Goal: Communication & Community: Answer question/provide support

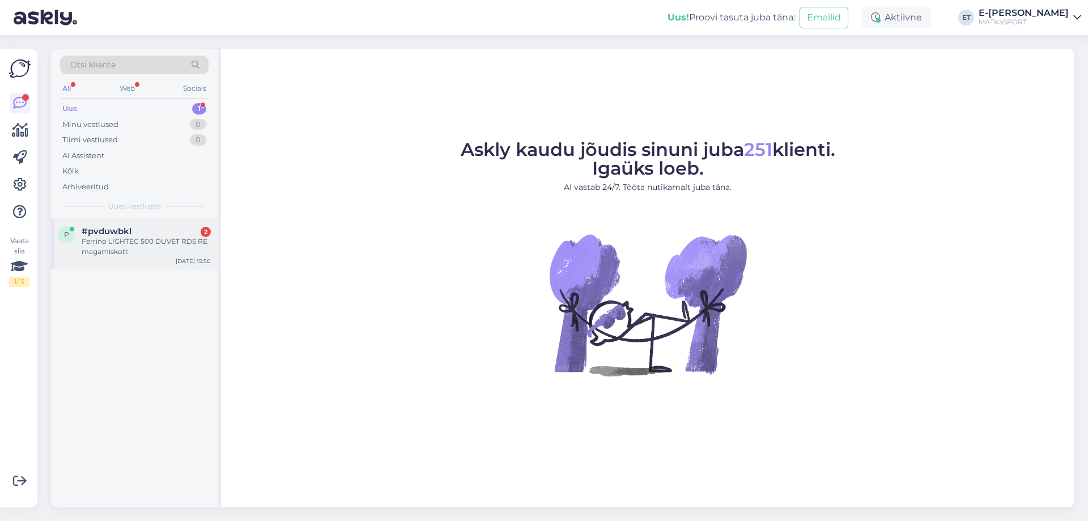
click at [150, 234] on div "#pvduwbkl 2" at bounding box center [146, 231] width 129 height 10
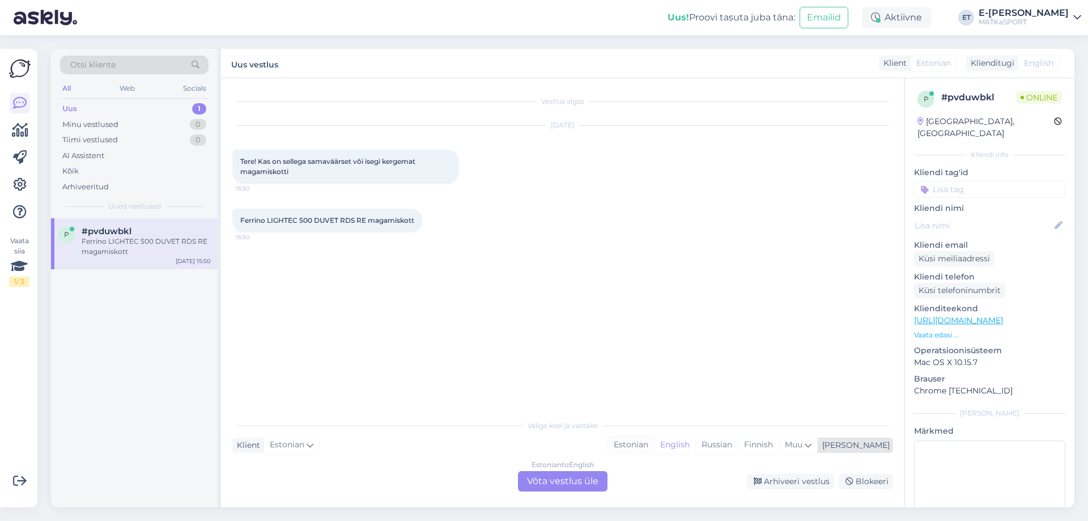
click at [654, 444] on div "Estonian" at bounding box center [631, 444] width 46 height 17
click at [541, 484] on div "Estonian to Estonian Võta vestlus üle" at bounding box center [563, 481] width 90 height 20
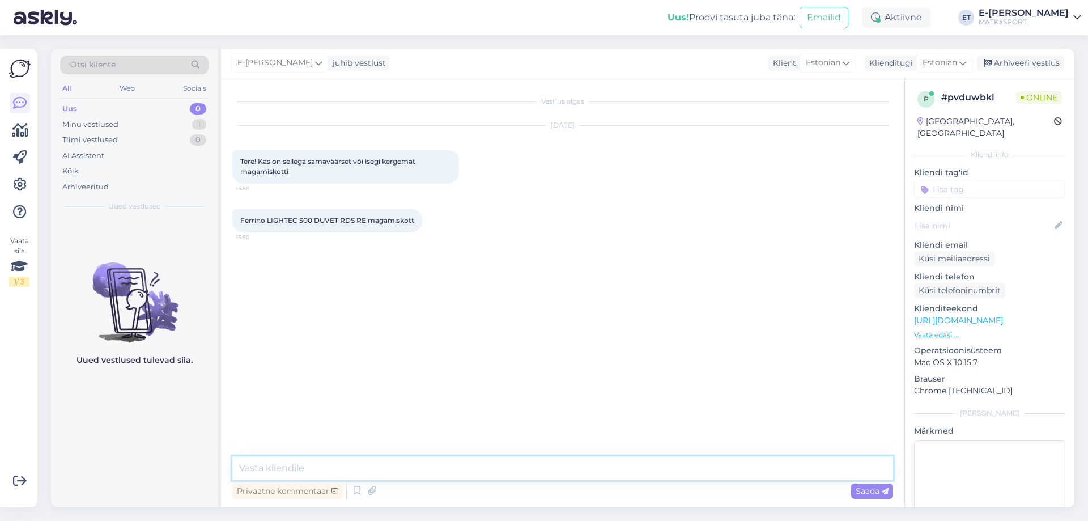
click at [339, 462] on textarea at bounding box center [562, 468] width 661 height 24
type textarea "Tere! Suletäidisega magamiskotid on kindlasti kergemad ja kompaktsemad kui sünt…"
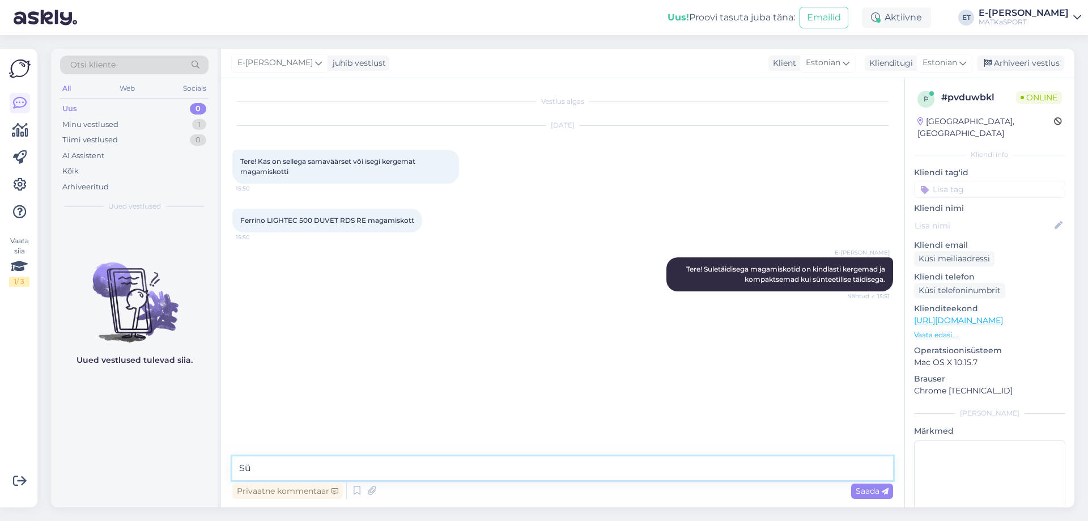
type textarea "S"
drag, startPoint x: 469, startPoint y: 468, endPoint x: 433, endPoint y: 471, distance: 36.4
click at [433, 471] on textarea "Sellises mugavustemperatuuri vahemikus kahjuks ei ole meil" at bounding box center [562, 468] width 661 height 24
click at [491, 468] on textarea "Sellises mugavustemperatuuri vahemikus ei ole meil" at bounding box center [562, 468] width 661 height 24
type textarea "Sellises mugavustemperatuuri vahemikus ei ole meil kahjuks alternatiivi sünteet…"
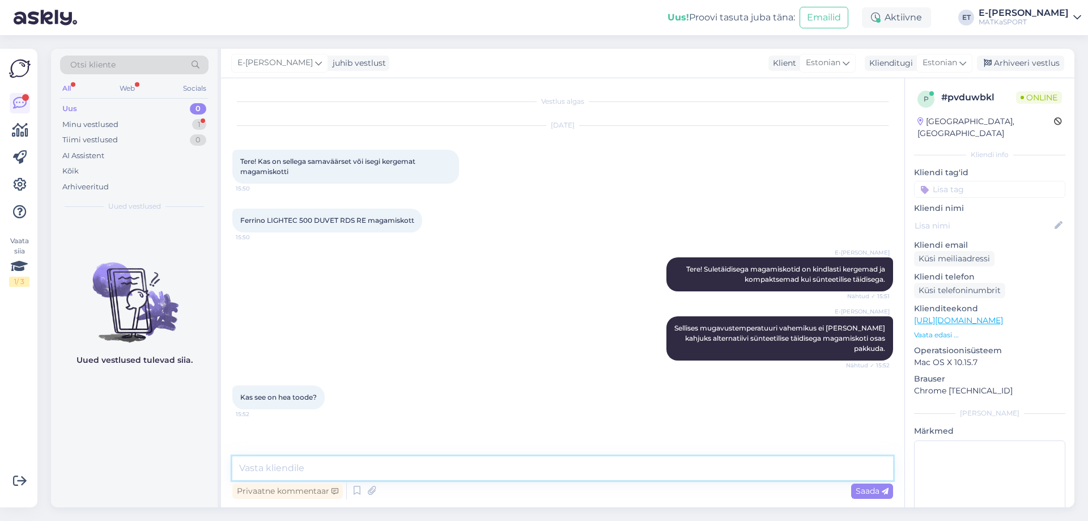
click at [324, 468] on textarea at bounding box center [562, 468] width 661 height 24
type textarea "Sõltub millistes tingimustes on soov ööbida. Kui sulg saab niiskeks siis ta ena…"
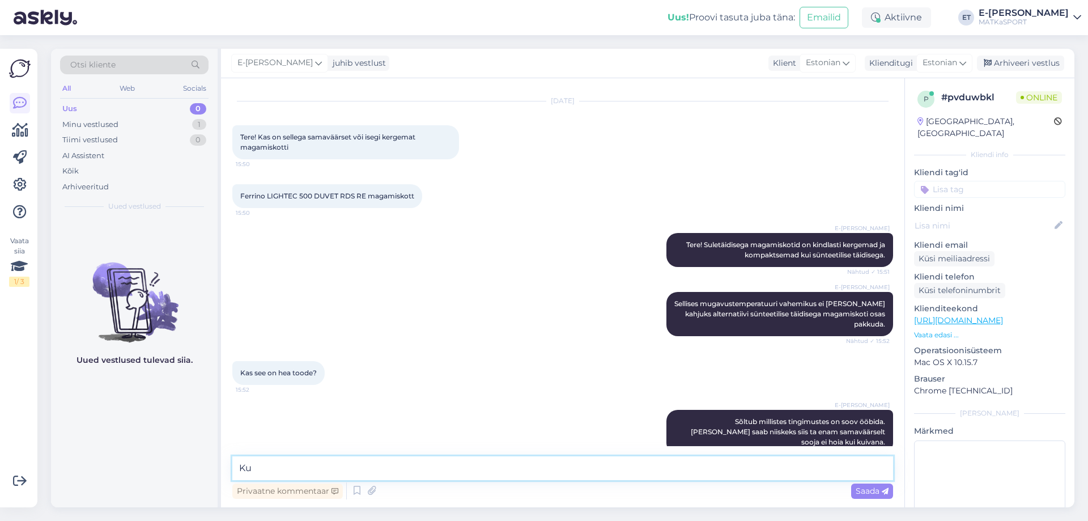
type textarea "K"
type textarea "Kui tingimused on kuivad siis tegemist on väga hea valikuga."
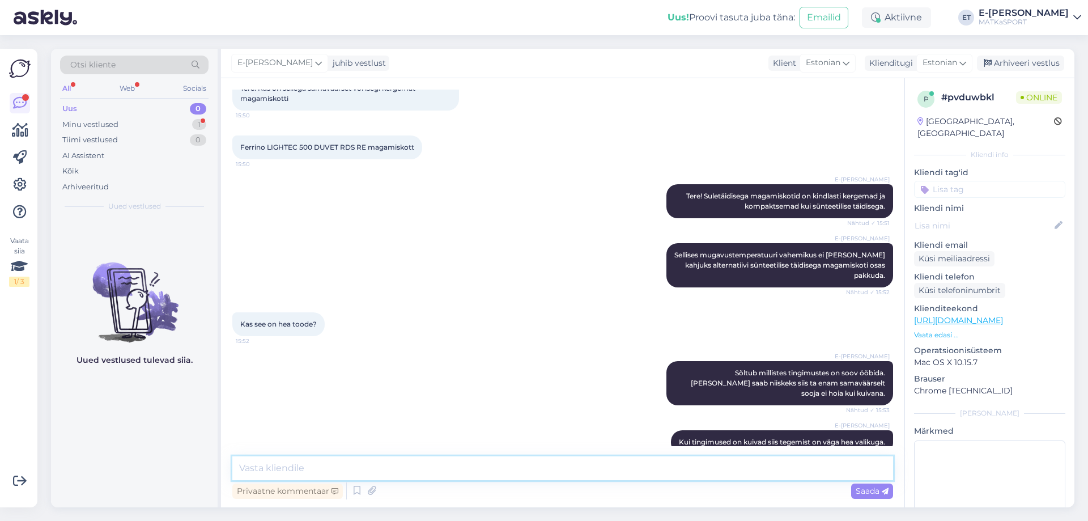
scroll to position [181, 0]
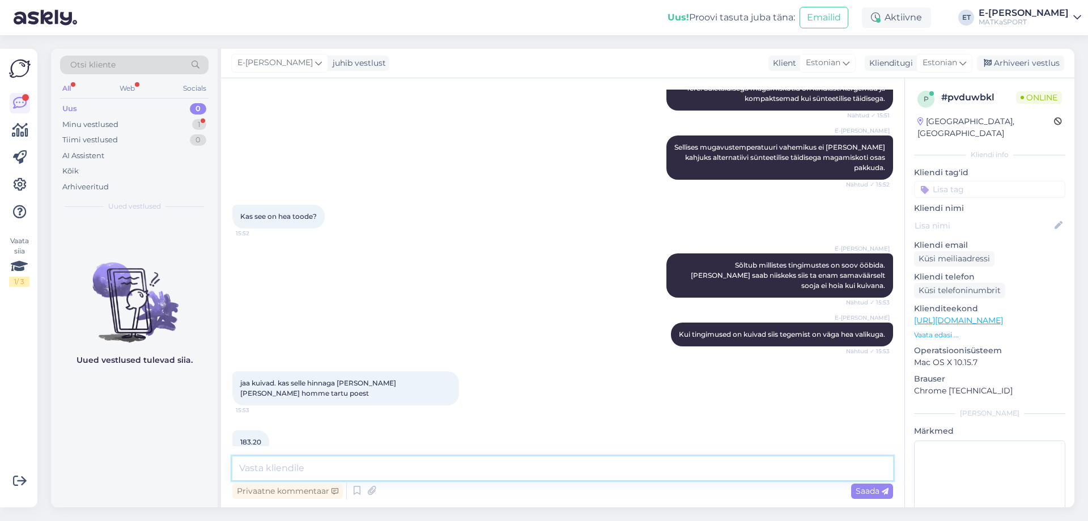
click at [409, 467] on textarea at bounding box center [562, 468] width 661 height 24
click at [412, 469] on textarea "Jah, püsikliendi VIP kampaania kehtib nii e-poes kui ka kauplustes kohapeal." at bounding box center [562, 468] width 661 height 24
type textarea "Jah, püsikliendi VIP kampaania kehtib kuni 06.10, nii e-poes kui ka kauplustes …"
click at [663, 467] on textarea "Jah, püsikliendi VIP kampaania kehtib kuni 06.10, nii e-poes kui ka kauplustes …" at bounding box center [562, 468] width 661 height 24
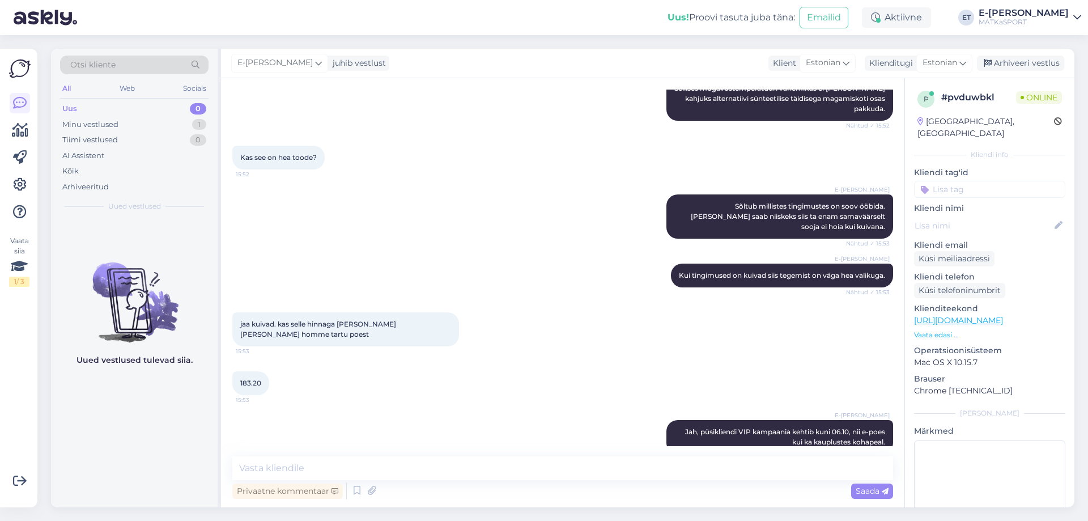
click at [951, 330] on p "Vaata edasi ..." at bounding box center [989, 335] width 151 height 10
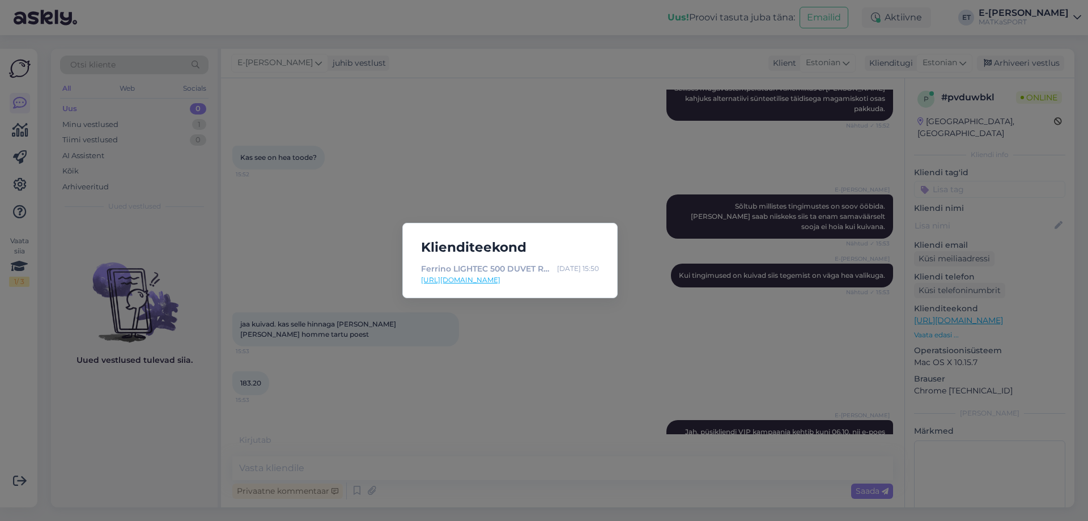
click at [499, 282] on link "https://matkasport.ee/-15-6c/26388-lightec-500-duvet-rds-re-magamiskott.html" at bounding box center [510, 280] width 178 height 10
click at [537, 135] on div "Klienditeekond Ferrino LIGHTEC 500 DUVET RDS RE magamiskott Oct 3 15:50 https:/…" at bounding box center [544, 260] width 1088 height 521
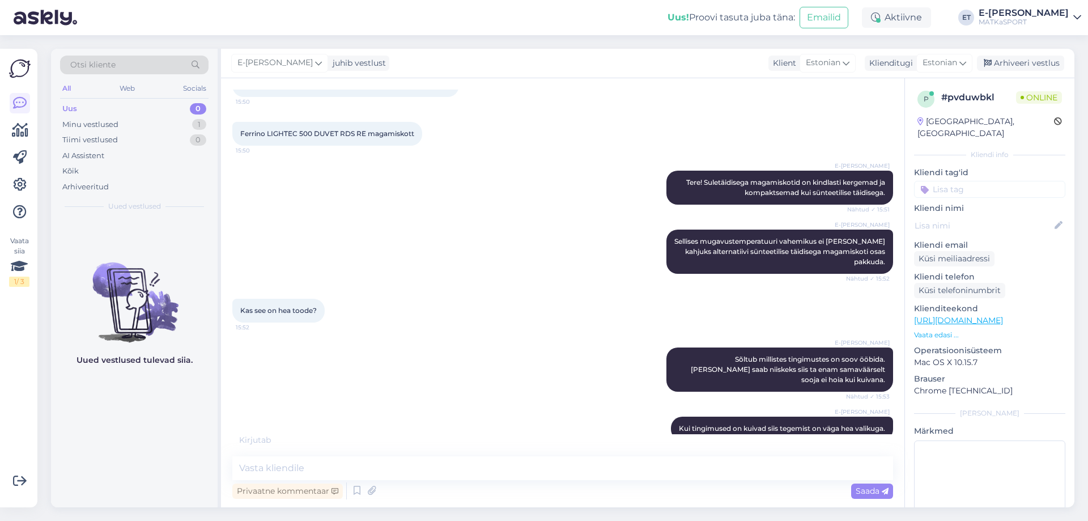
scroll to position [252, 0]
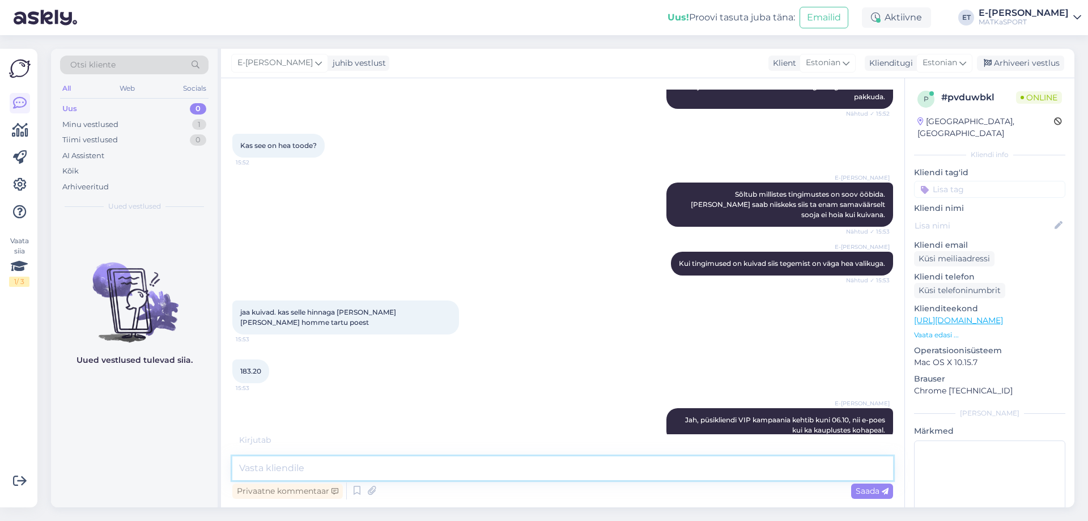
click at [393, 469] on textarea at bounding box center [562, 468] width 661 height 24
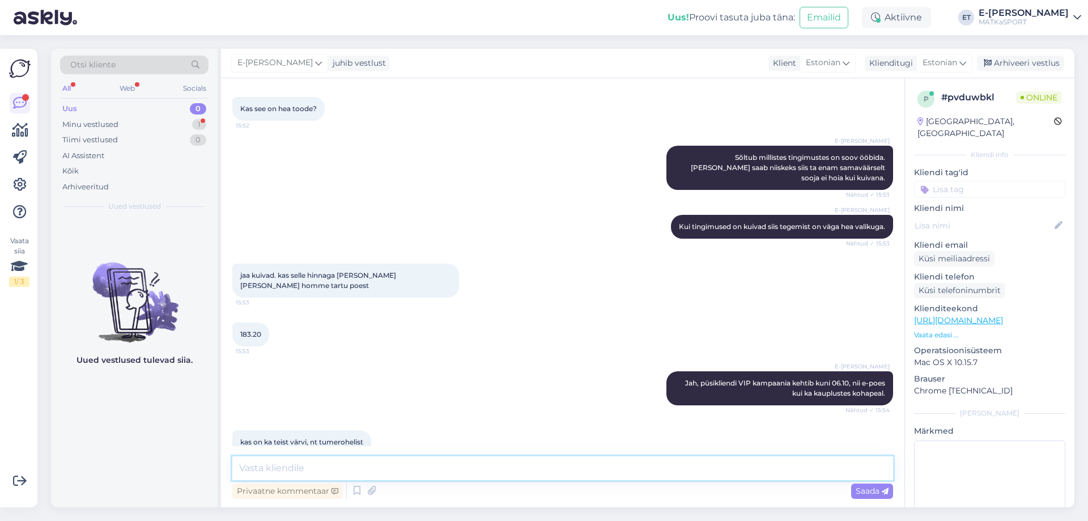
click at [344, 465] on textarea at bounding box center [562, 468] width 661 height 24
type textarea "K"
type textarea "Seda toodet on vaid ühes värvitoonis, rohelist ei ole."
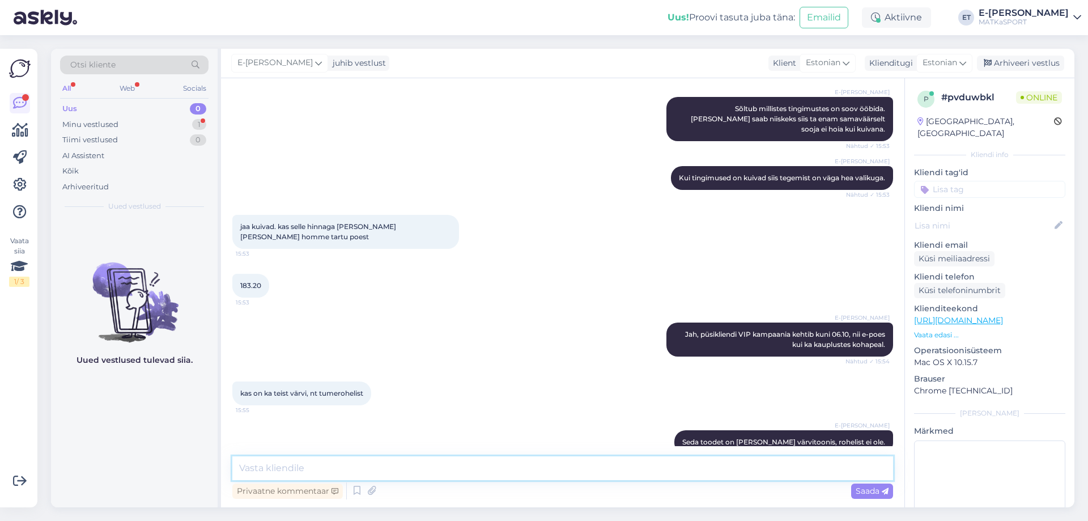
scroll to position [386, 0]
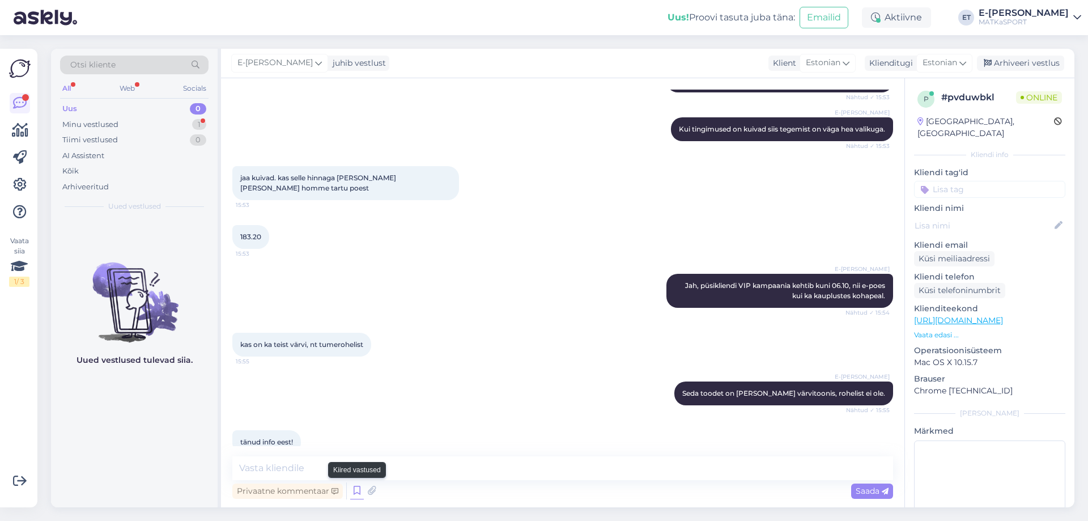
click at [358, 490] on icon at bounding box center [357, 490] width 14 height 17
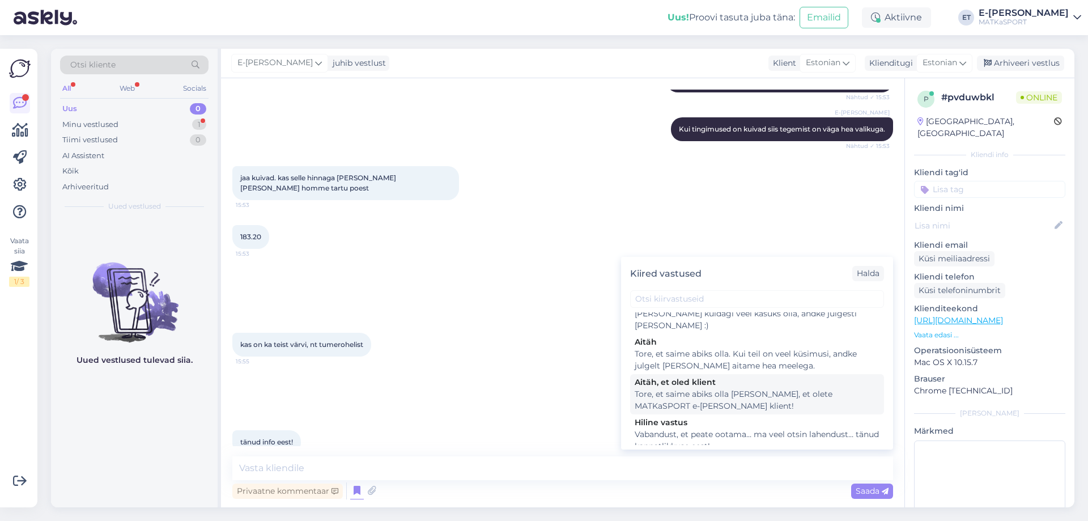
scroll to position [57, 0]
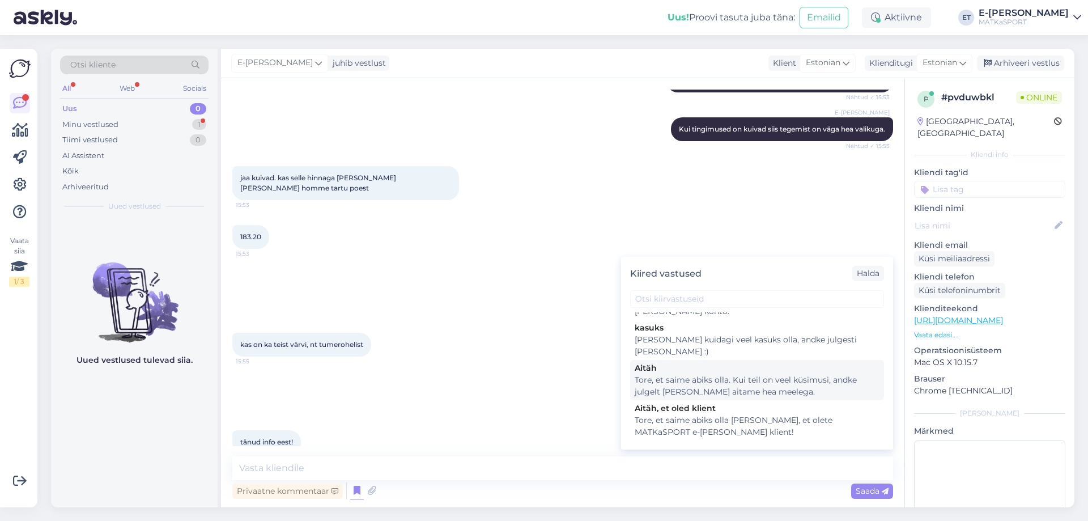
click at [742, 380] on div "Tore, et saime abiks olla. Kui teil on veel küsimusi, andke julgelt märku ja ai…" at bounding box center [757, 386] width 245 height 24
type textarea "Tore, et saime abiks olla. Kui teil on veel küsimusi, andke julgelt märku ja ai…"
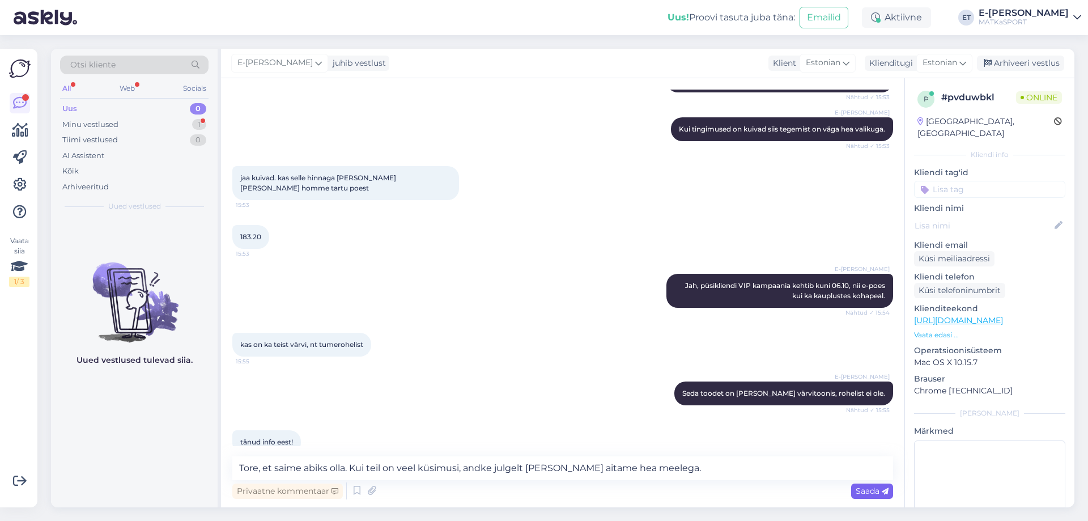
click at [870, 493] on span "Saada" at bounding box center [872, 491] width 33 height 10
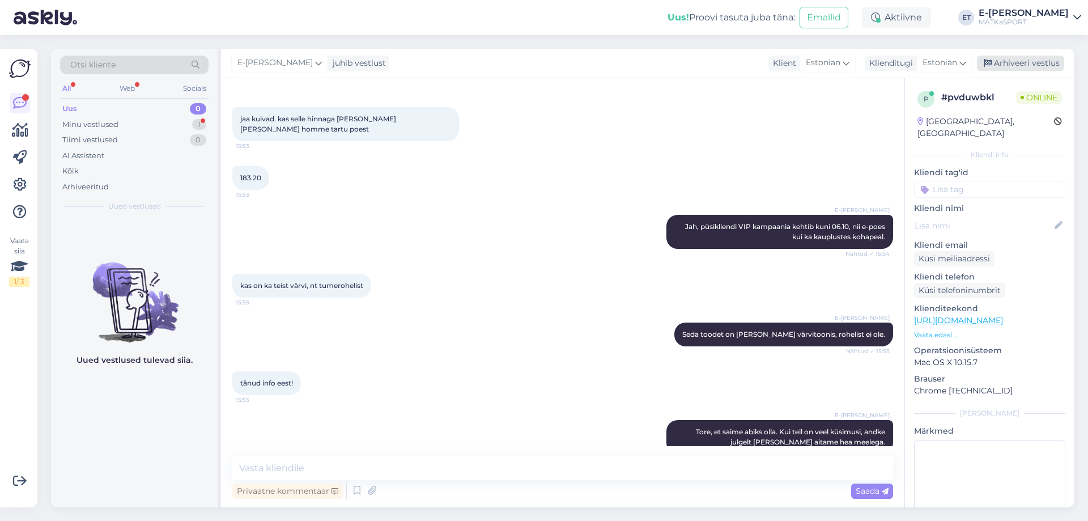
click at [1005, 61] on div "Arhiveeri vestlus" at bounding box center [1020, 63] width 87 height 15
